Goal: Information Seeking & Learning: Find contact information

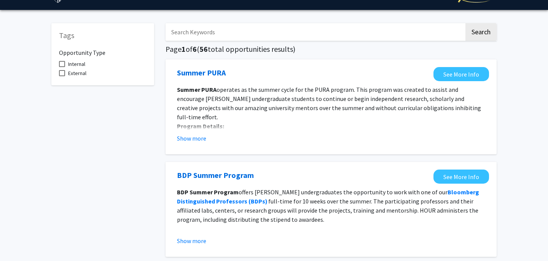
scroll to position [20, 0]
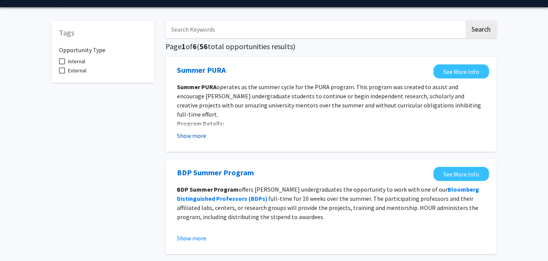
click at [187, 134] on button "Show more" at bounding box center [191, 135] width 29 height 9
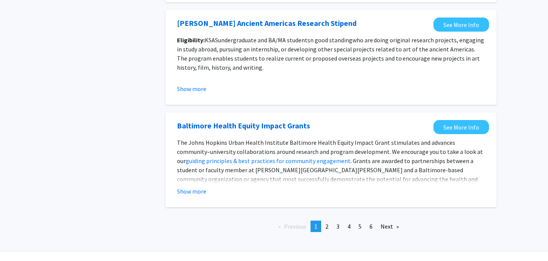
scroll to position [927, 0]
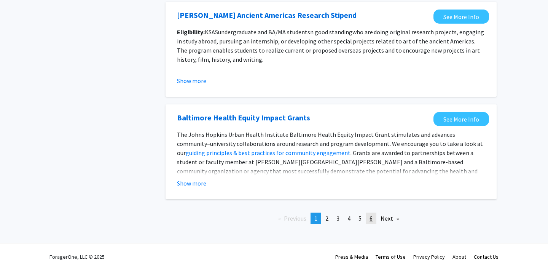
click at [371, 214] on span "6" at bounding box center [371, 218] width 3 height 8
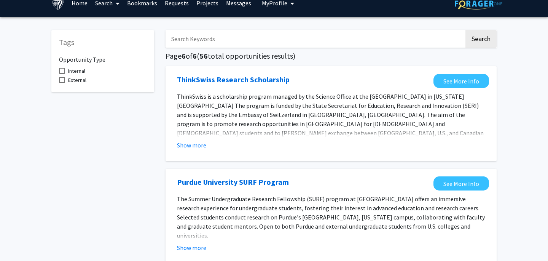
scroll to position [16, 0]
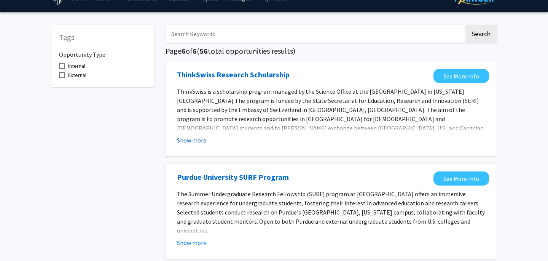
click at [196, 136] on button "Show more" at bounding box center [191, 140] width 29 height 9
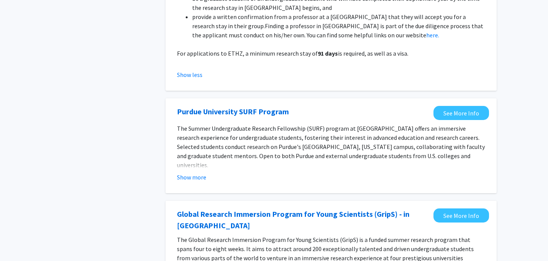
scroll to position [209, 0]
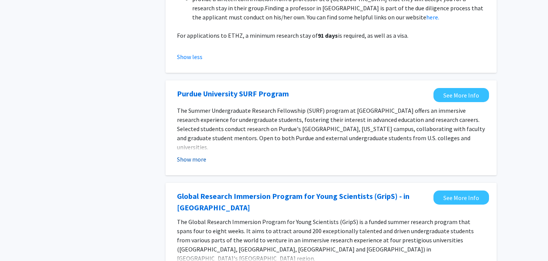
click at [193, 155] on button "Show more" at bounding box center [191, 159] width 29 height 9
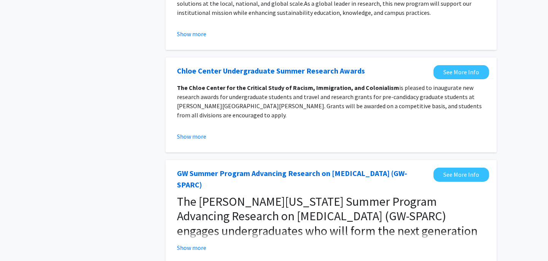
scroll to position [968, 0]
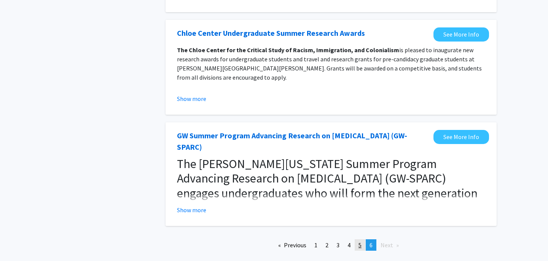
click at [358, 239] on link "page 5" at bounding box center [360, 244] width 11 height 11
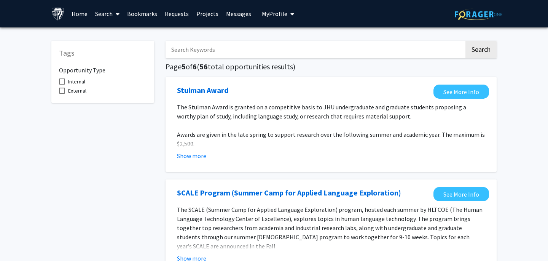
click at [195, 56] on input "Search Keywords" at bounding box center [315, 50] width 299 height 18
click at [466, 41] on button "Search" at bounding box center [481, 50] width 31 height 18
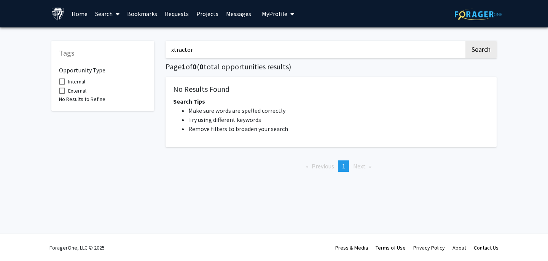
click at [225, 46] on input "xtractor" at bounding box center [315, 50] width 299 height 18
type input "x"
click at [466, 41] on button "Search" at bounding box center [481, 50] width 31 height 18
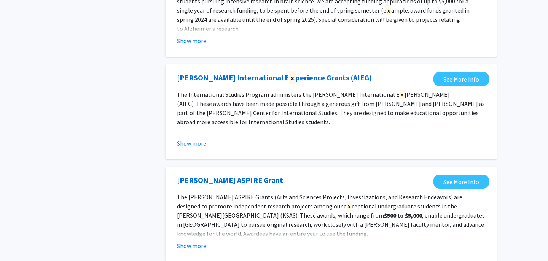
scroll to position [440, 0]
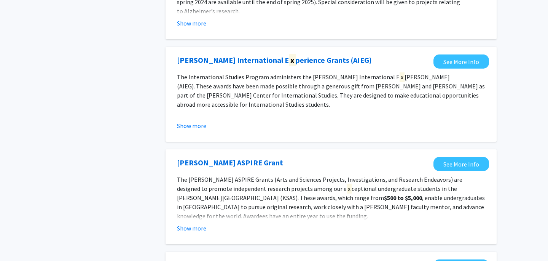
click at [207, 127] on div "Show more" at bounding box center [331, 125] width 308 height 9
click at [201, 127] on button "Show more" at bounding box center [191, 125] width 29 height 9
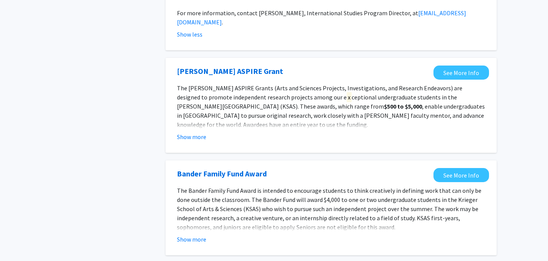
scroll to position [669, 0]
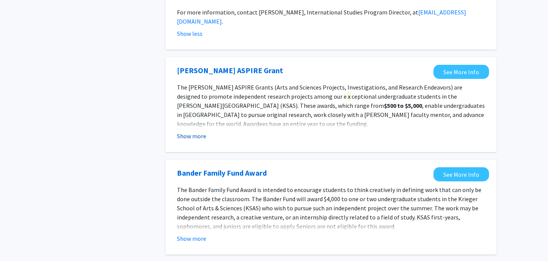
click at [198, 131] on button "Show more" at bounding box center [191, 135] width 29 height 9
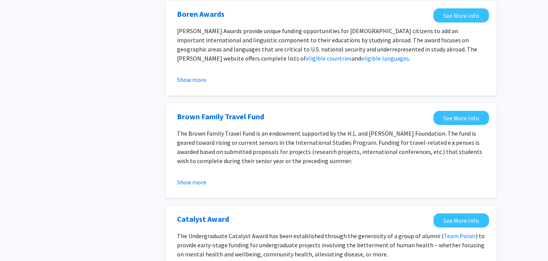
scroll to position [1095, 0]
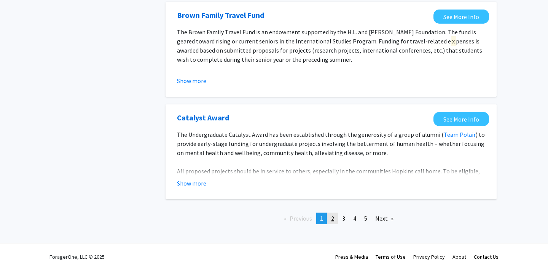
click at [329, 212] on link "page 2" at bounding box center [332, 217] width 11 height 11
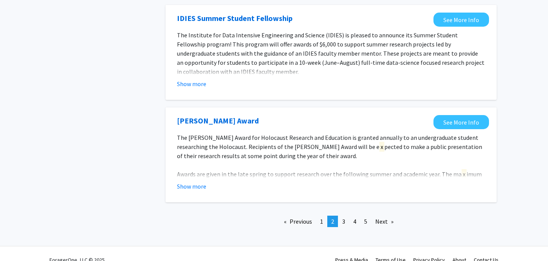
scroll to position [903, 0]
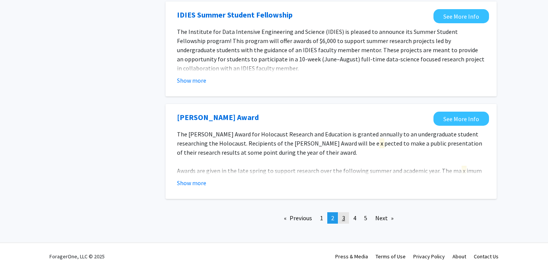
click at [344, 214] on span "3" at bounding box center [343, 218] width 3 height 8
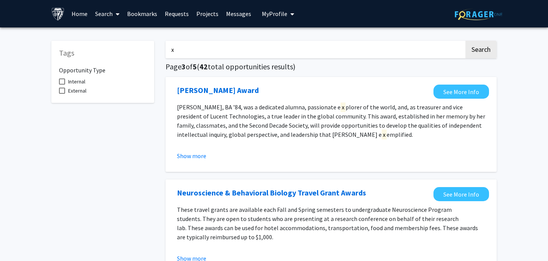
click at [198, 14] on link "Projects" at bounding box center [208, 13] width 30 height 27
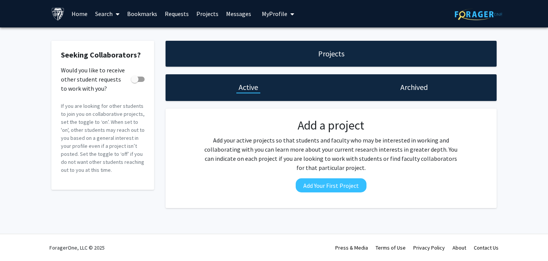
click at [371, 84] on div "Archived" at bounding box center [414, 87] width 166 height 27
click at [386, 85] on div "Archived" at bounding box center [414, 87] width 166 height 27
click at [397, 86] on div "Archived" at bounding box center [414, 87] width 166 height 27
click at [408, 89] on h1 "Archived" at bounding box center [413, 87] width 27 height 11
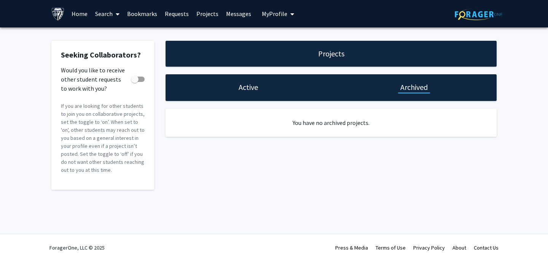
click at [320, 57] on h1 "Projects" at bounding box center [331, 53] width 26 height 11
click at [244, 89] on h1 "Active" at bounding box center [248, 87] width 19 height 11
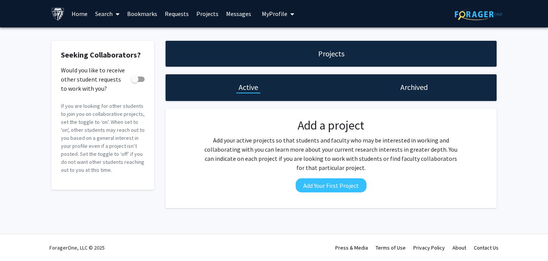
click at [171, 13] on link "Requests" at bounding box center [177, 13] width 32 height 27
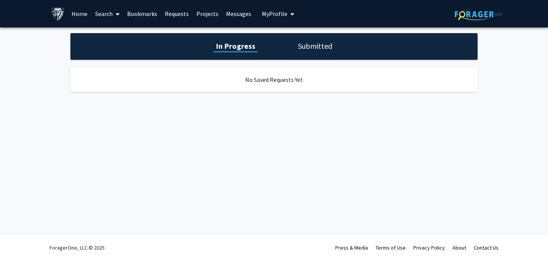
click at [207, 16] on link "Projects" at bounding box center [208, 13] width 30 height 27
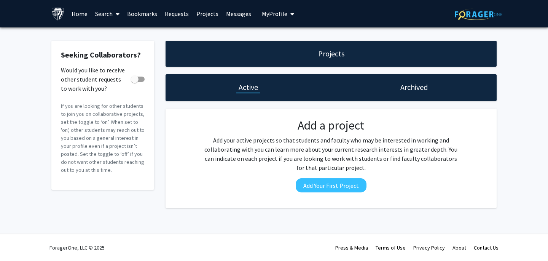
click at [228, 15] on link "Messages" at bounding box center [238, 13] width 33 height 27
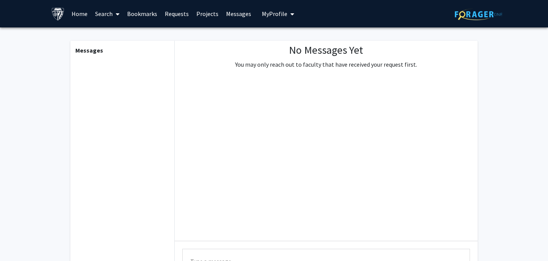
click at [139, 18] on link "Bookmarks" at bounding box center [142, 13] width 38 height 27
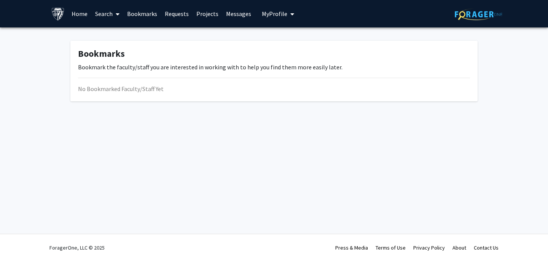
click at [106, 14] on link "Search" at bounding box center [107, 13] width 32 height 27
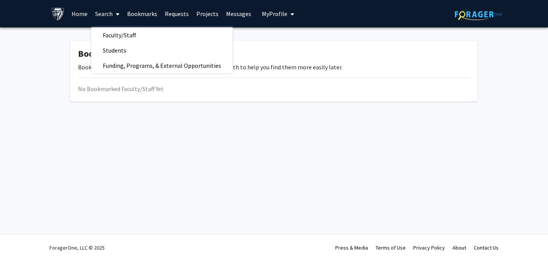
click at [88, 16] on link "Home" at bounding box center [80, 13] width 24 height 27
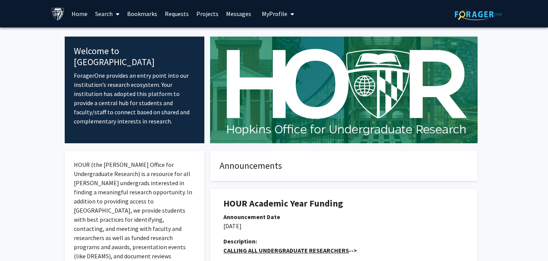
click at [138, 19] on link "Bookmarks" at bounding box center [142, 13] width 38 height 27
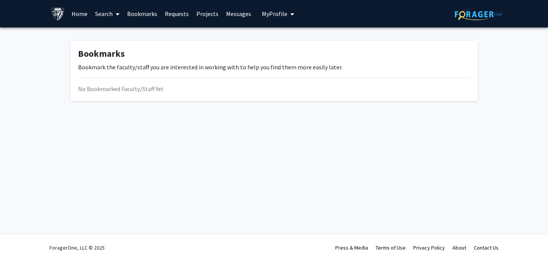
click at [172, 7] on link "Requests" at bounding box center [177, 13] width 32 height 27
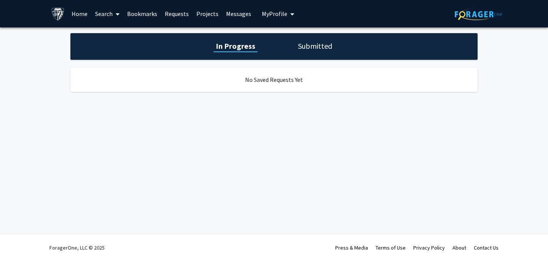
click at [265, 8] on button "My Profile" at bounding box center [278, 13] width 37 height 27
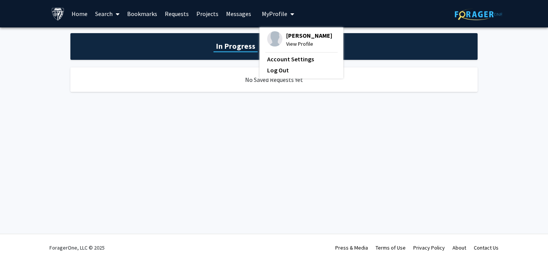
click at [153, 16] on link "Bookmarks" at bounding box center [142, 13] width 38 height 27
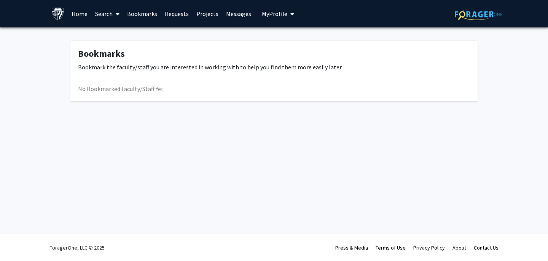
click at [115, 15] on span at bounding box center [116, 14] width 7 height 27
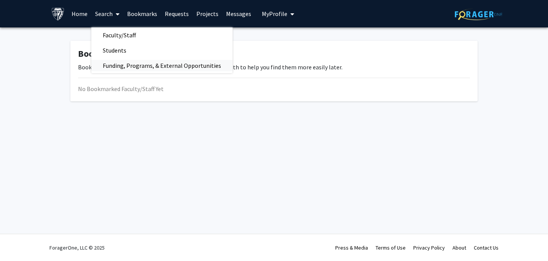
click at [112, 60] on span "Funding, Programs, & External Opportunities" at bounding box center [161, 65] width 141 height 15
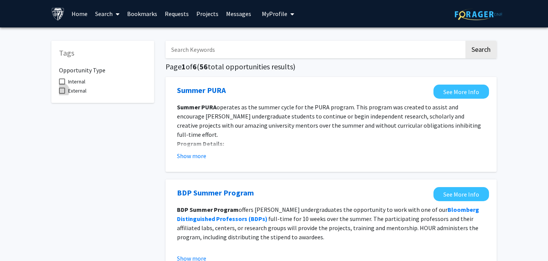
click at [73, 89] on span "External" at bounding box center [77, 90] width 18 height 9
click at [62, 94] on input "External" at bounding box center [62, 94] width 0 height 0
checkbox input "true"
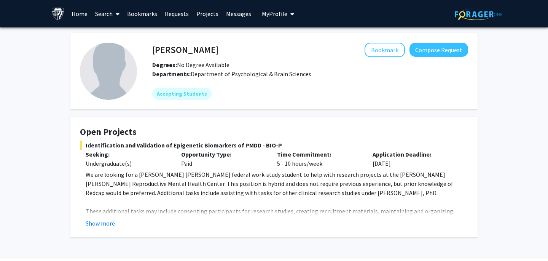
click at [112, 18] on link "Search" at bounding box center [107, 13] width 32 height 27
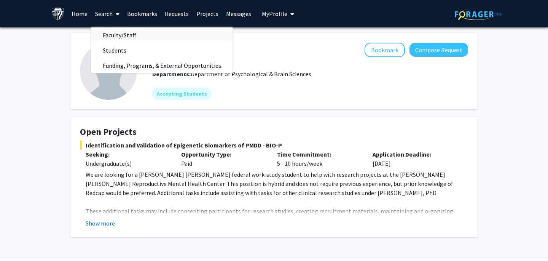
click at [123, 35] on span "Faculty/Staff" at bounding box center [119, 34] width 56 height 15
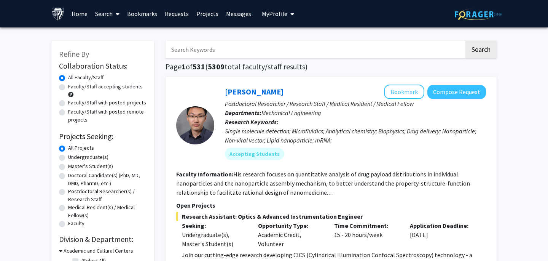
click at [85, 164] on label "Master's Student(s)" at bounding box center [90, 166] width 45 height 8
click at [73, 164] on input "Master's Student(s)" at bounding box center [70, 164] width 5 height 5
radio input "true"
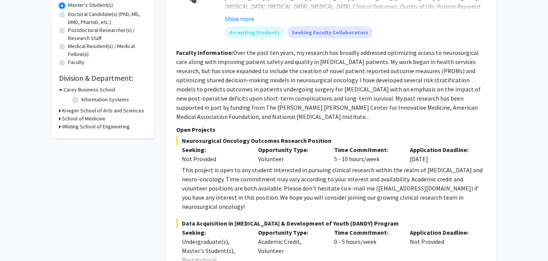
scroll to position [165, 0]
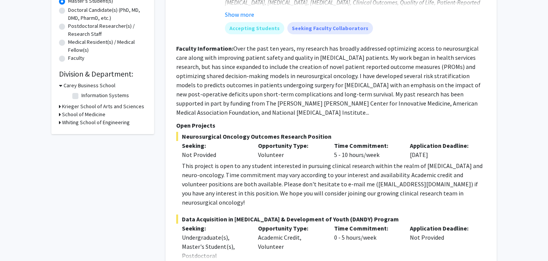
click at [61, 107] on div "Krieger School of Arts and Sciences" at bounding box center [103, 106] width 88 height 8
click at [64, 121] on h3 "Whiting School of Engineering" at bounding box center [96, 122] width 68 height 8
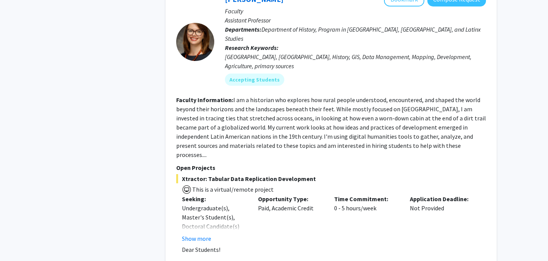
scroll to position [2084, 0]
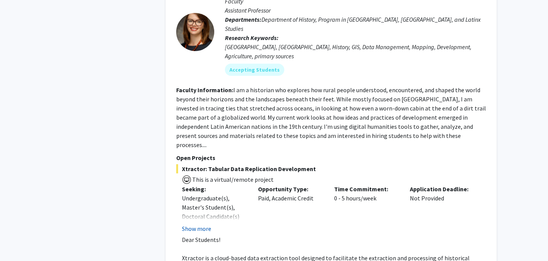
click at [208, 224] on button "Show more" at bounding box center [196, 228] width 29 height 9
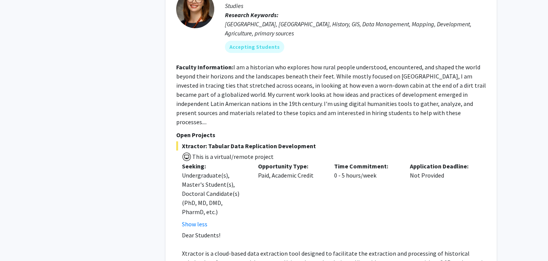
scroll to position [2133, 0]
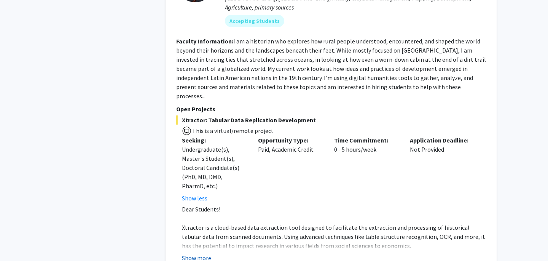
click at [197, 253] on button "Show more" at bounding box center [196, 257] width 29 height 9
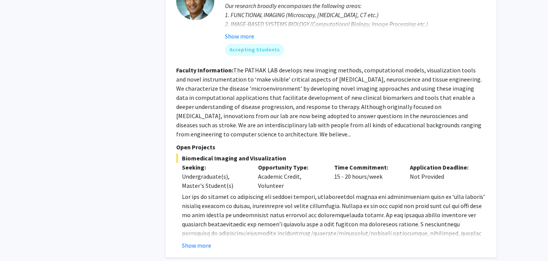
scroll to position [3751, 0]
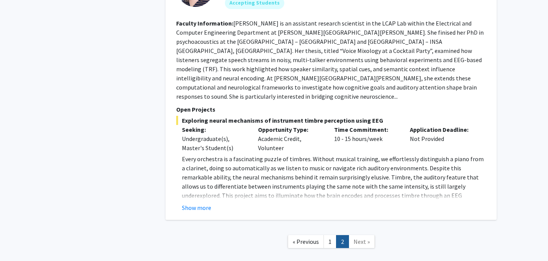
scroll to position [719, 0]
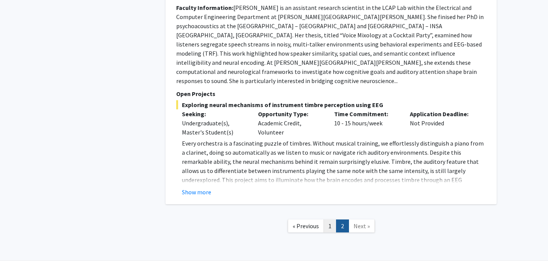
click at [325, 219] on link "1" at bounding box center [330, 225] width 13 height 13
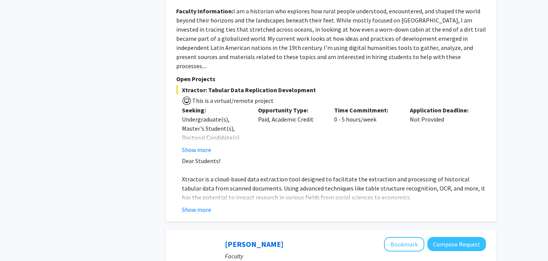
scroll to position [2168, 0]
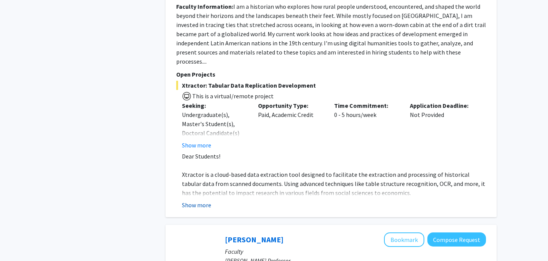
click at [190, 200] on button "Show more" at bounding box center [196, 204] width 29 height 9
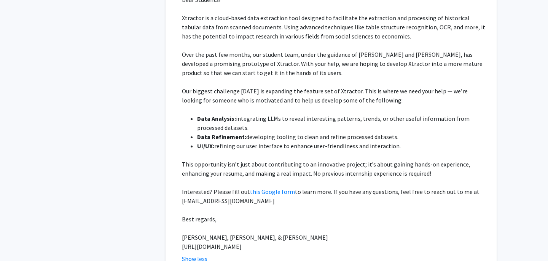
scroll to position [2338, 0]
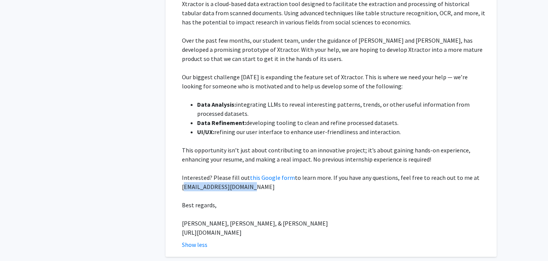
drag, startPoint x: 247, startPoint y: 125, endPoint x: 180, endPoint y: 122, distance: 66.3
click at [180, 122] on fg-read-more "Dear Students! Xtractor is a cloud-based data extraction tool designed to facil…" at bounding box center [331, 115] width 310 height 268
copy span "arodri75@alumni.jh.edu"
click at [255, 173] on p "Interested? Please fill out this Google form to learn more. If you have any que…" at bounding box center [334, 182] width 304 height 18
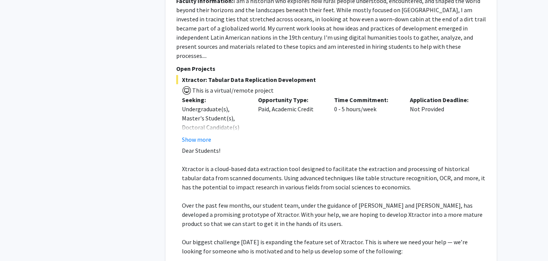
scroll to position [2223, 0]
